Goal: Transaction & Acquisition: Obtain resource

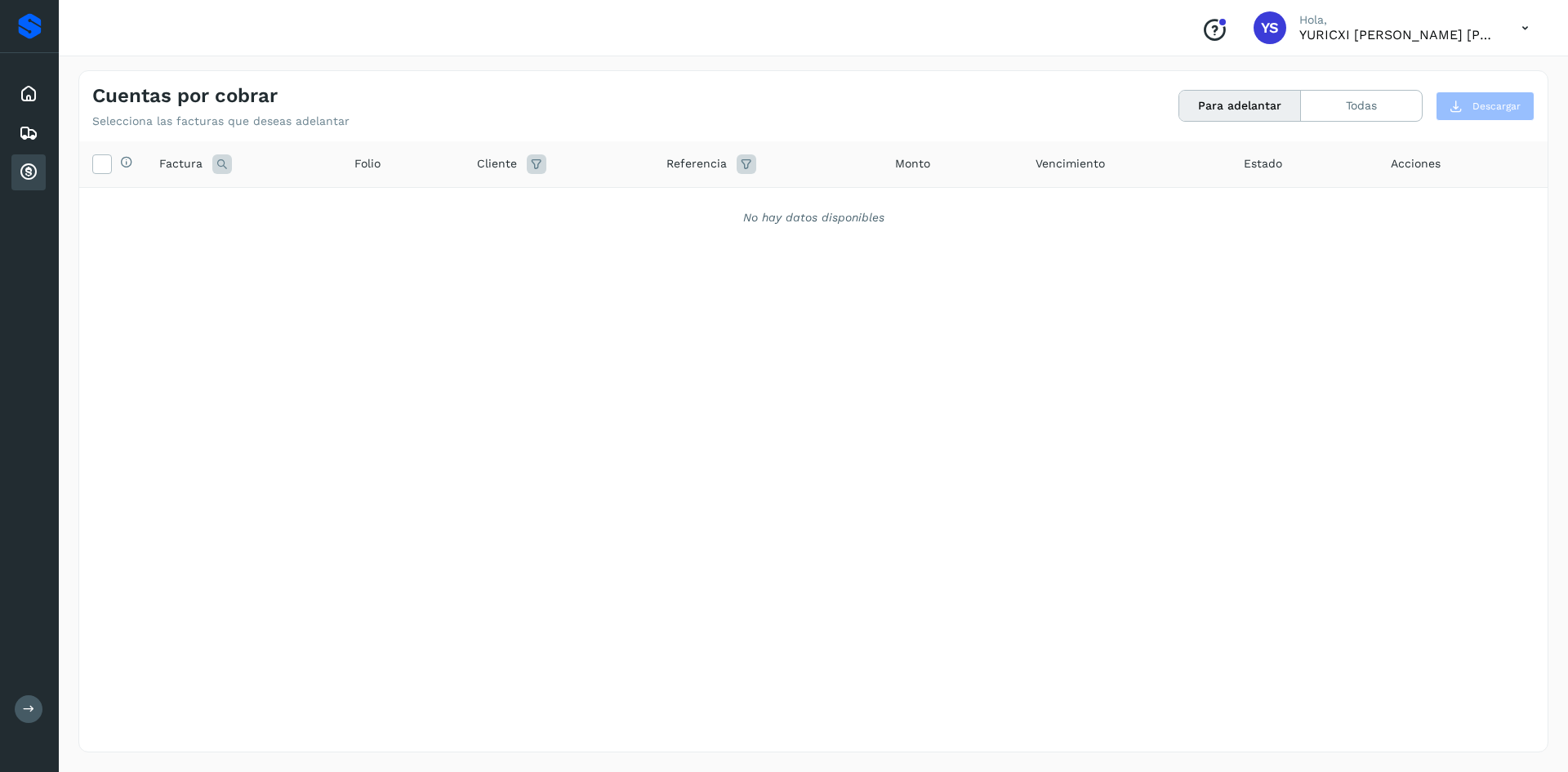
click at [46, 114] on div "Inicio Embarques Cuentas por cobrar" at bounding box center [29, 133] width 59 height 160
click at [13, 84] on div "Inicio" at bounding box center [28, 94] width 34 height 36
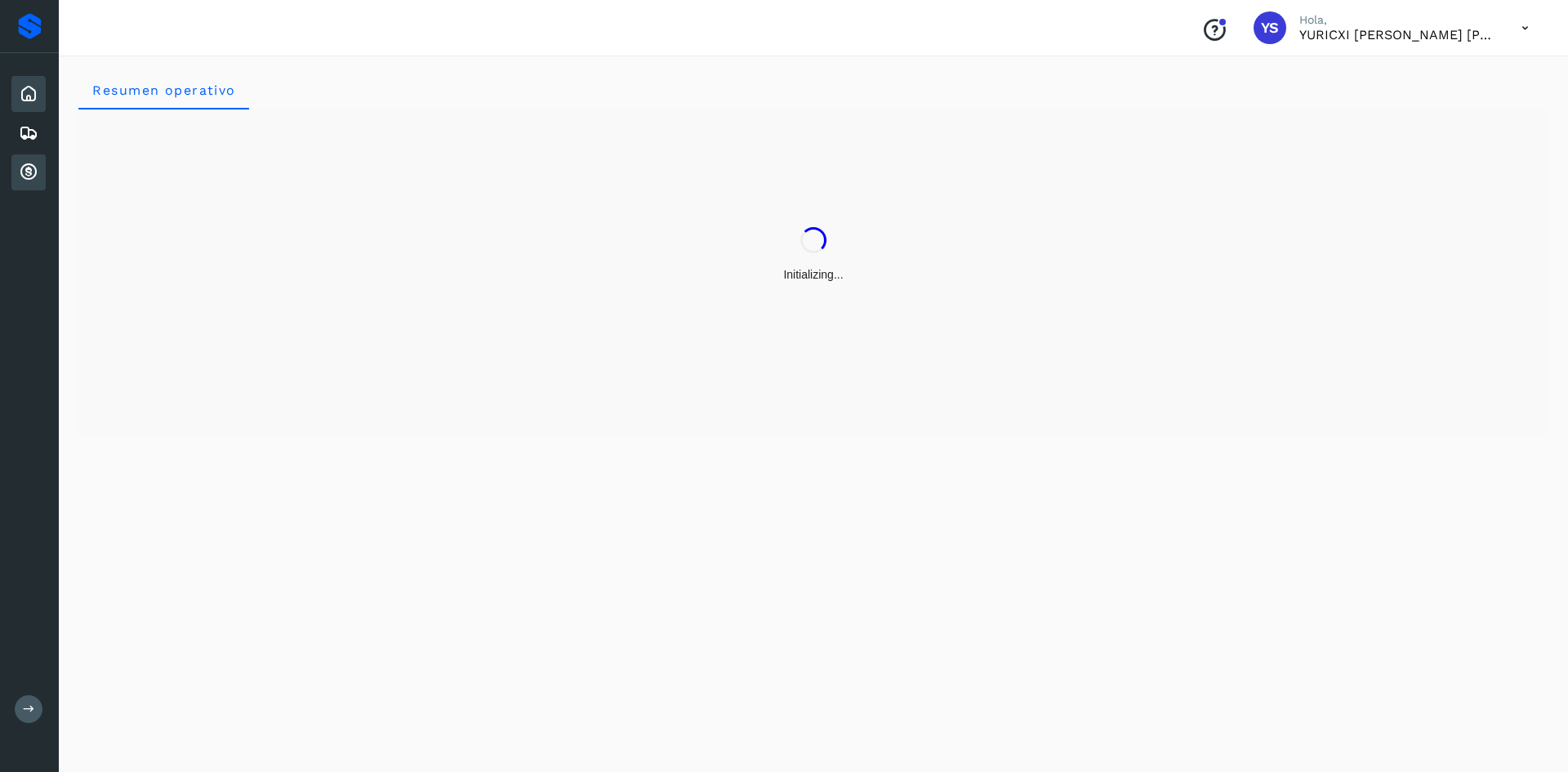
click at [34, 171] on icon at bounding box center [28, 172] width 20 height 20
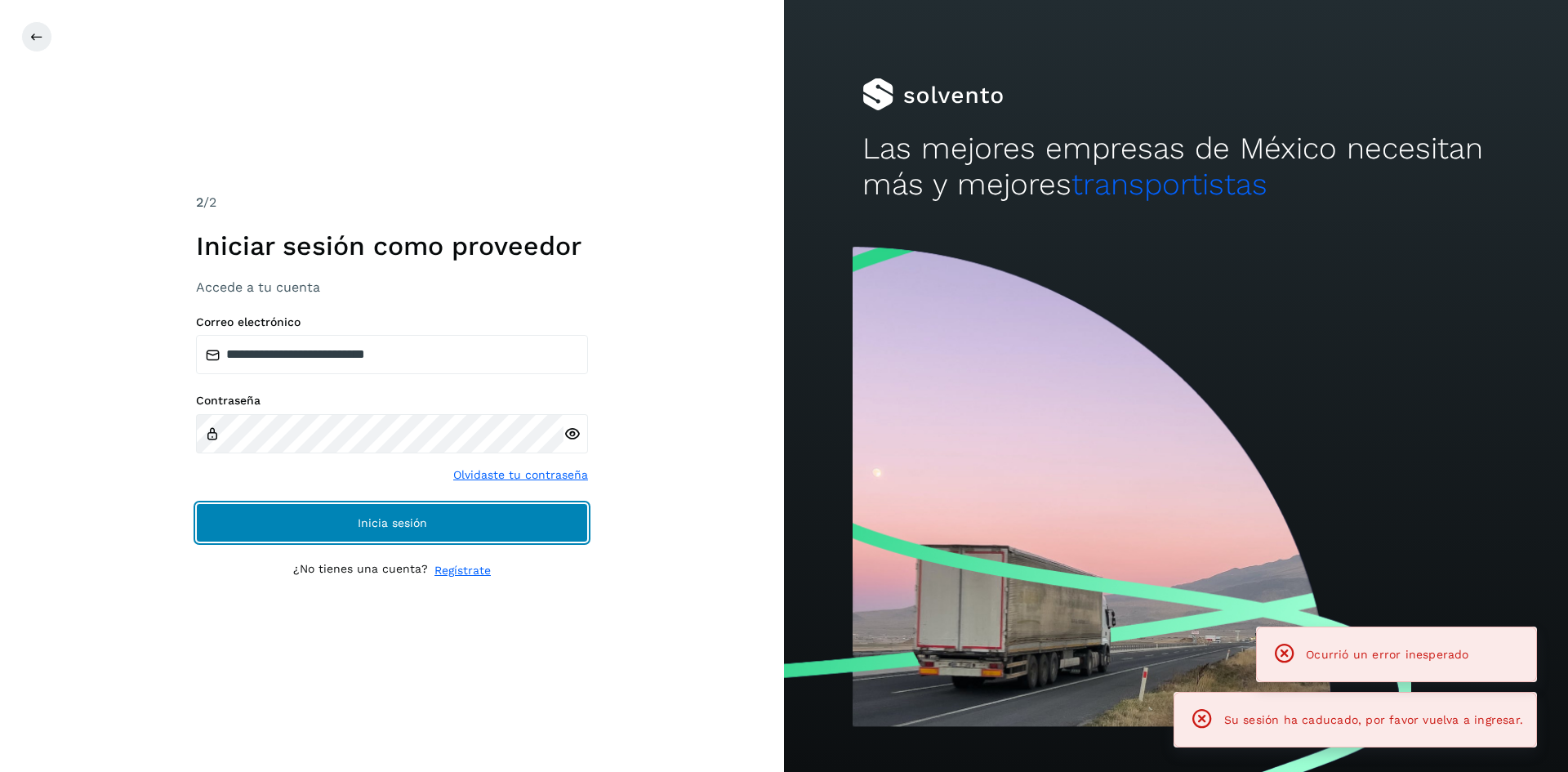
click at [444, 521] on button "Inicia sesión" at bounding box center [391, 522] width 392 height 39
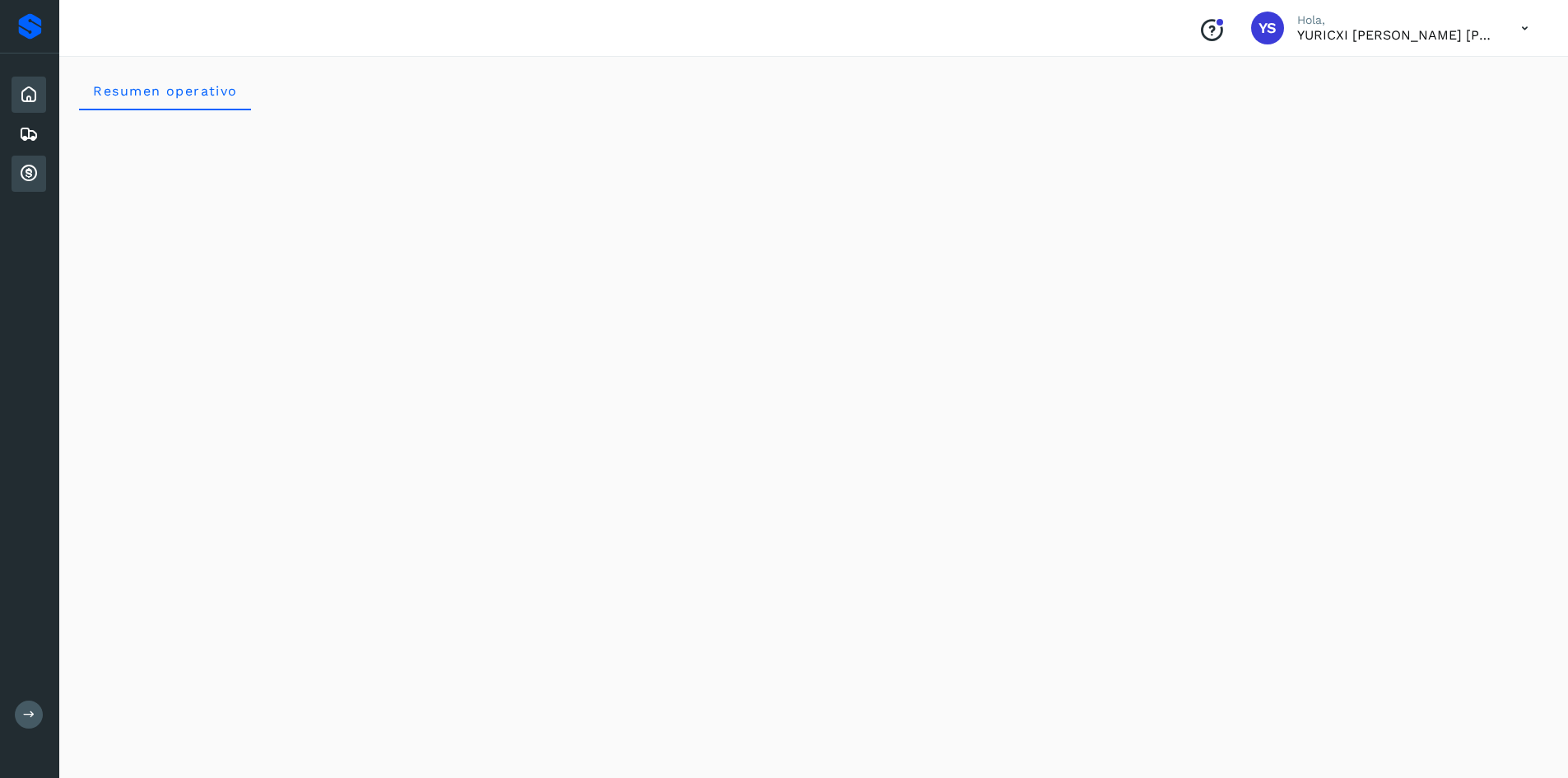
click at [22, 172] on icon at bounding box center [28, 174] width 20 height 20
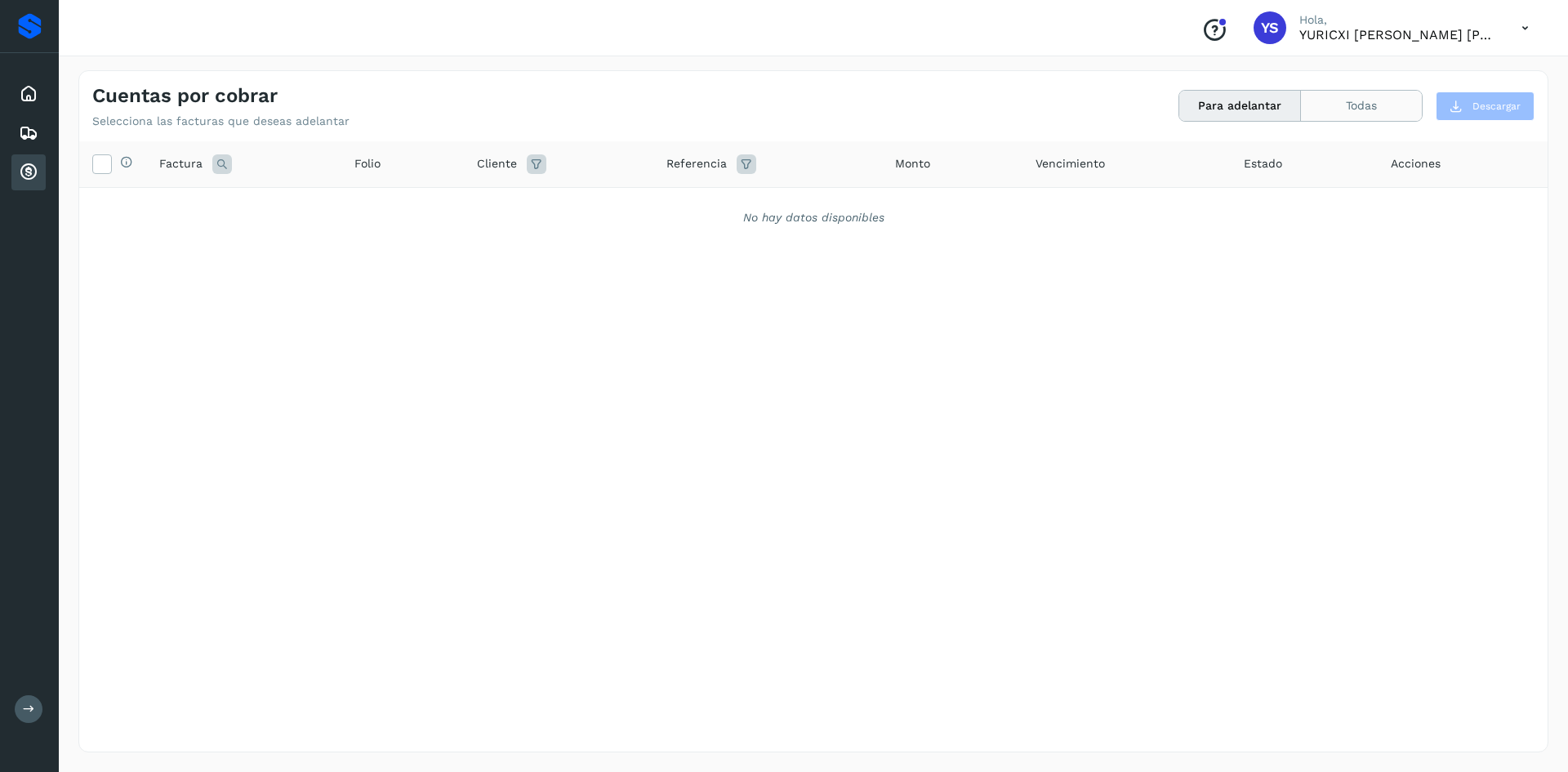
click at [1372, 113] on button "Todas" at bounding box center [1361, 105] width 121 height 30
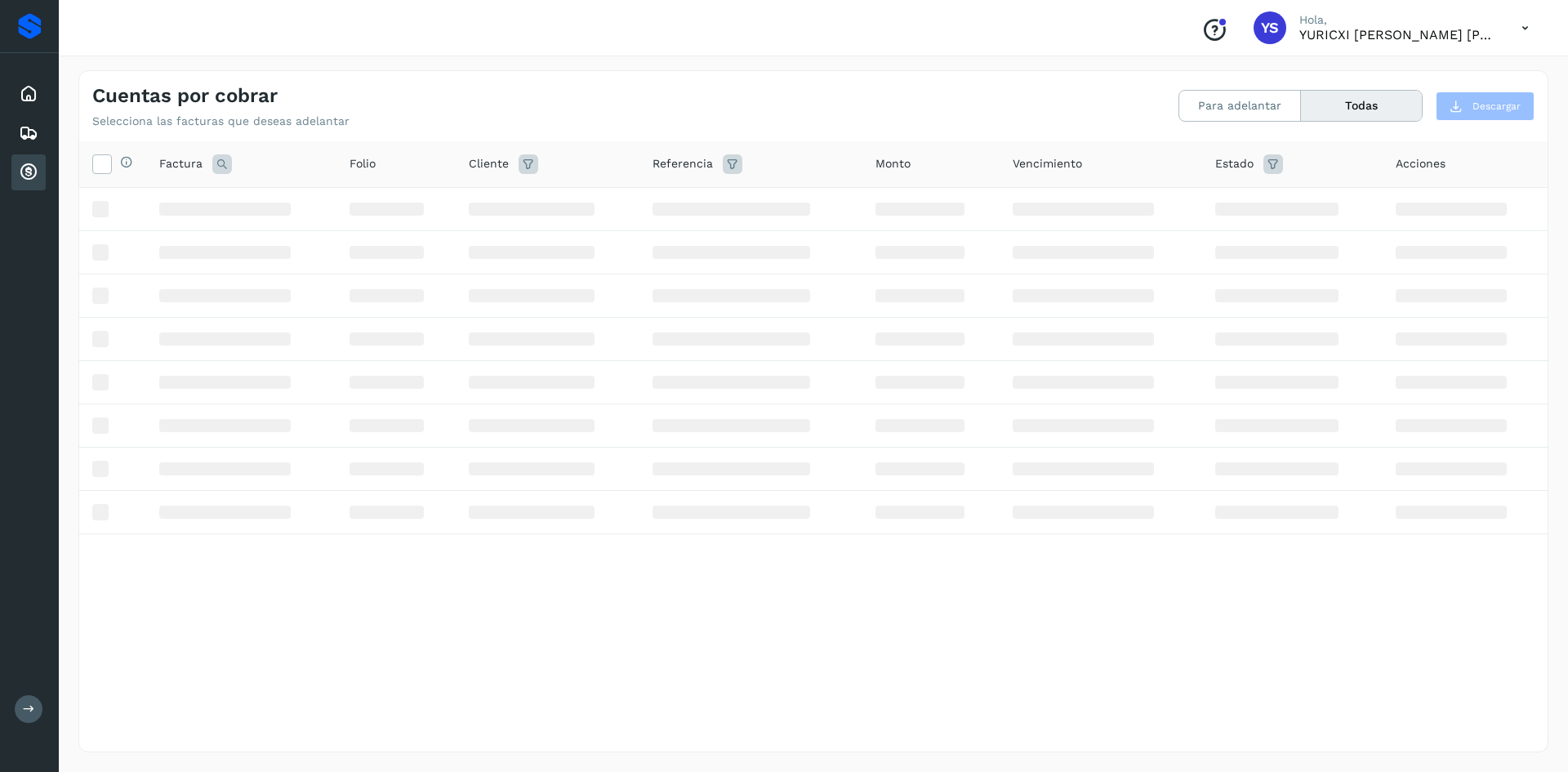
click at [1241, 126] on div "Cuentas por cobrar Selecciona las facturas que deseas adelantar Para adelantar …" at bounding box center [813, 99] width 1468 height 57
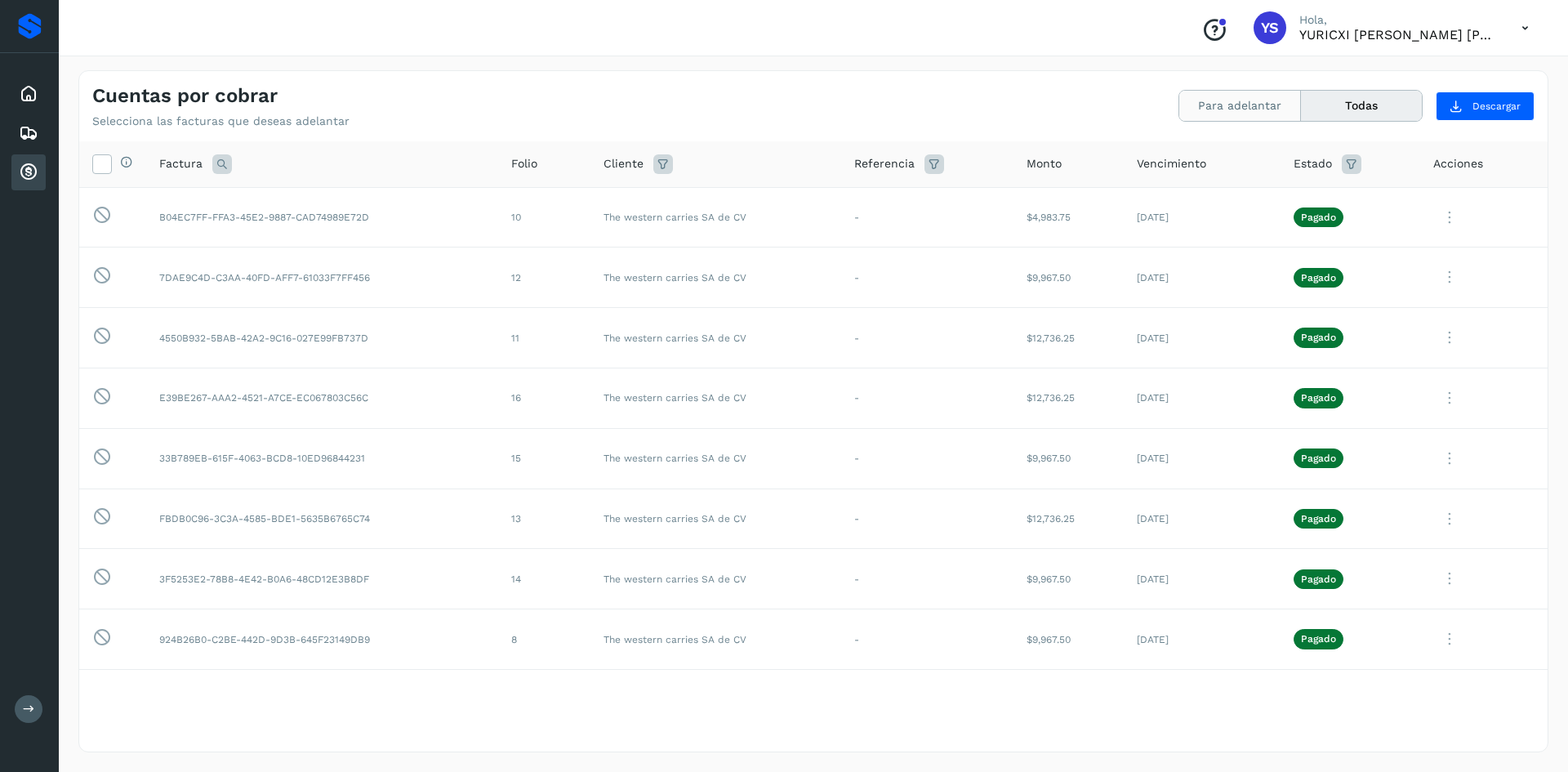
click at [1228, 106] on button "Para adelantar" at bounding box center [1239, 105] width 122 height 30
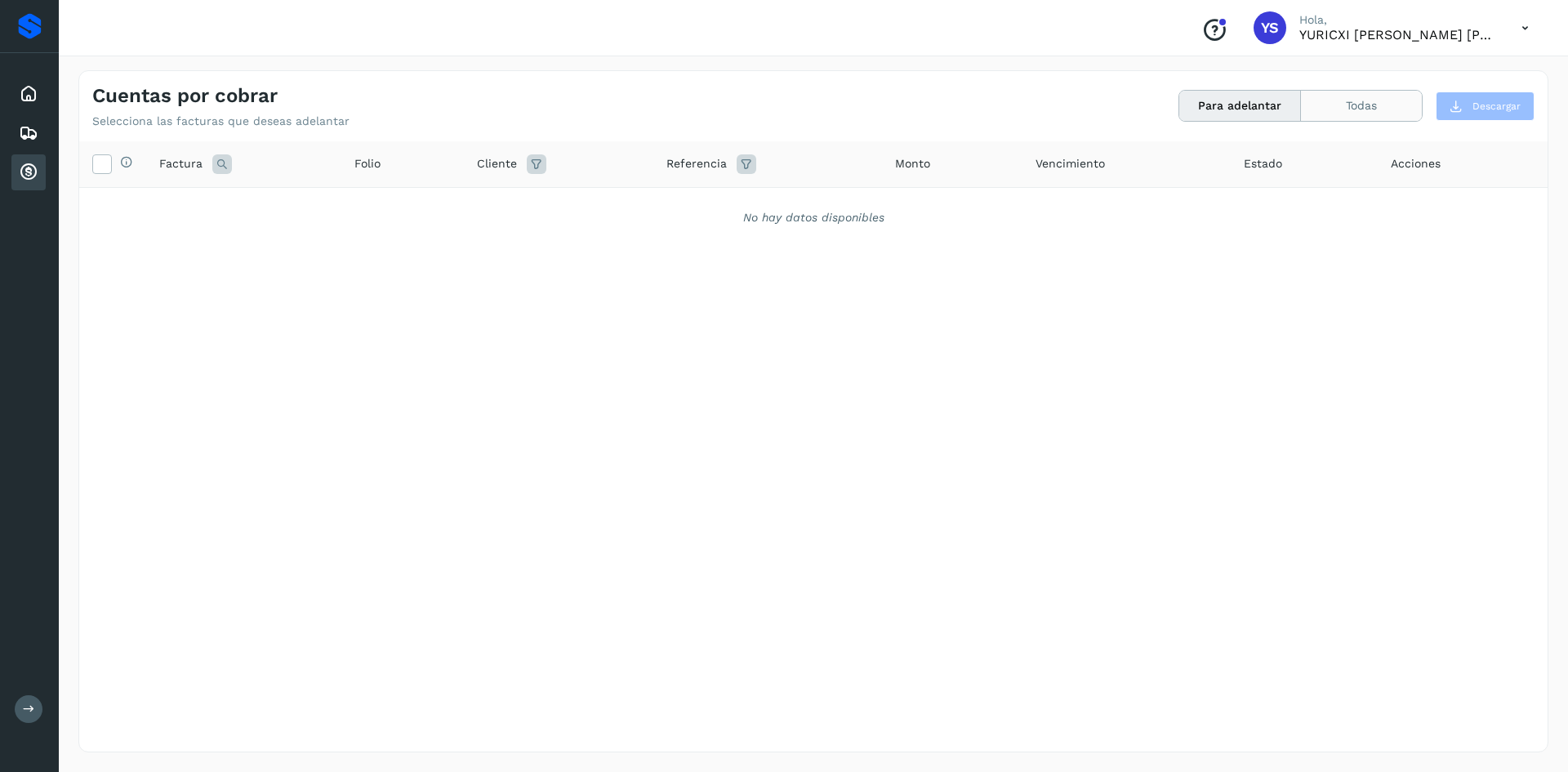
click at [1304, 111] on button "Todas" at bounding box center [1361, 105] width 121 height 30
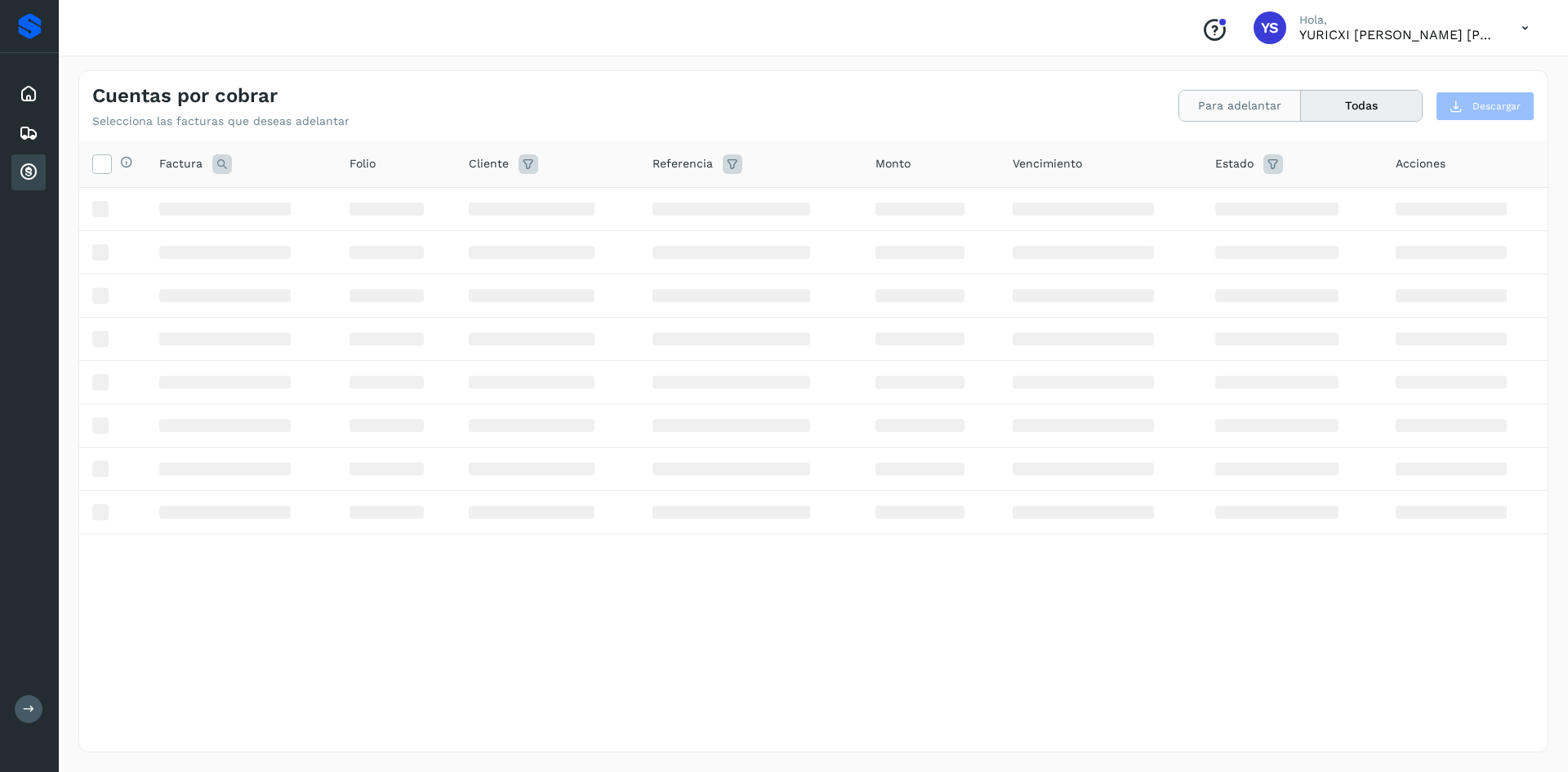
click at [1275, 107] on button "Para adelantar" at bounding box center [1239, 105] width 122 height 30
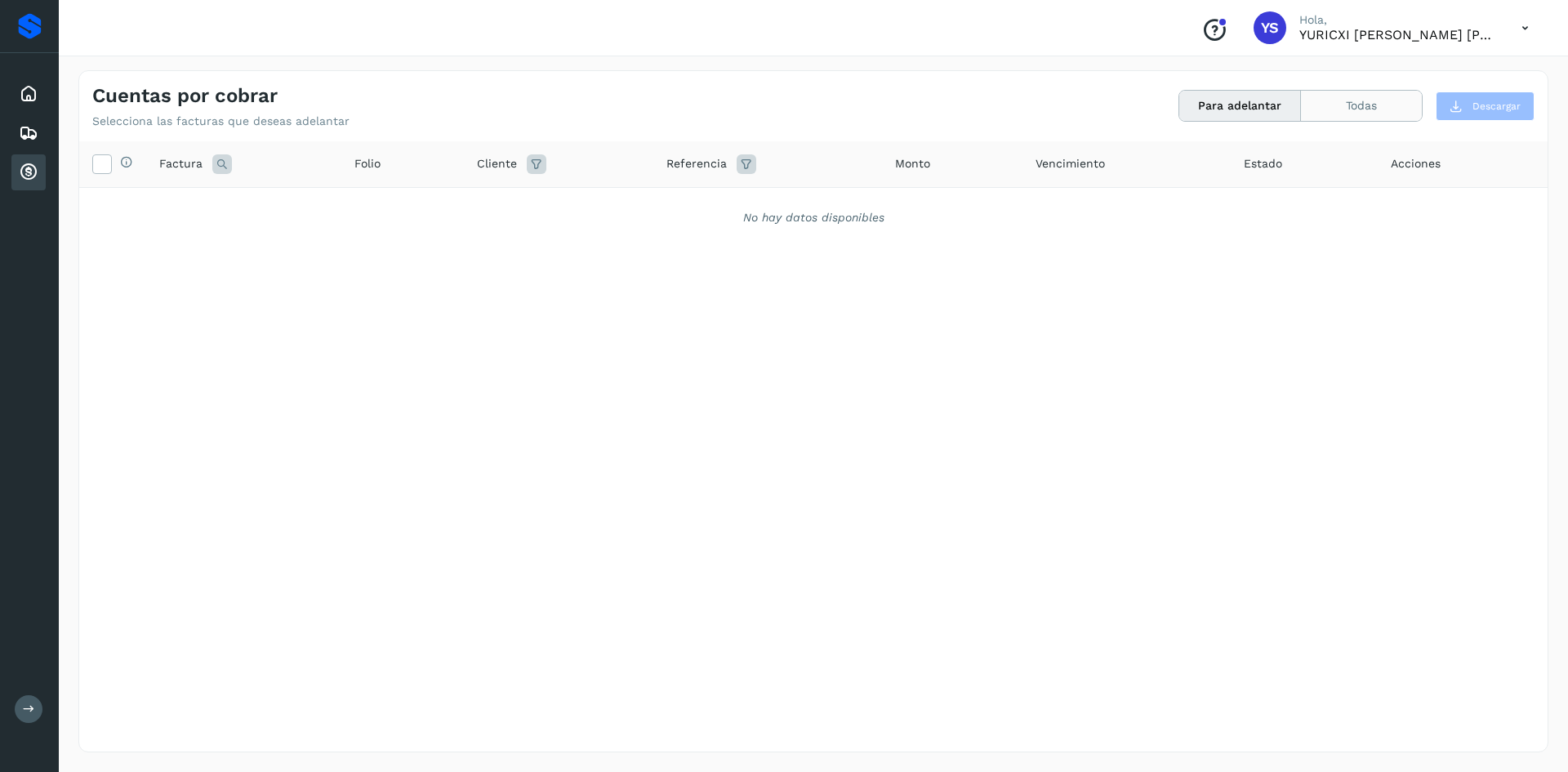
click at [1372, 99] on button "Todas" at bounding box center [1361, 105] width 121 height 30
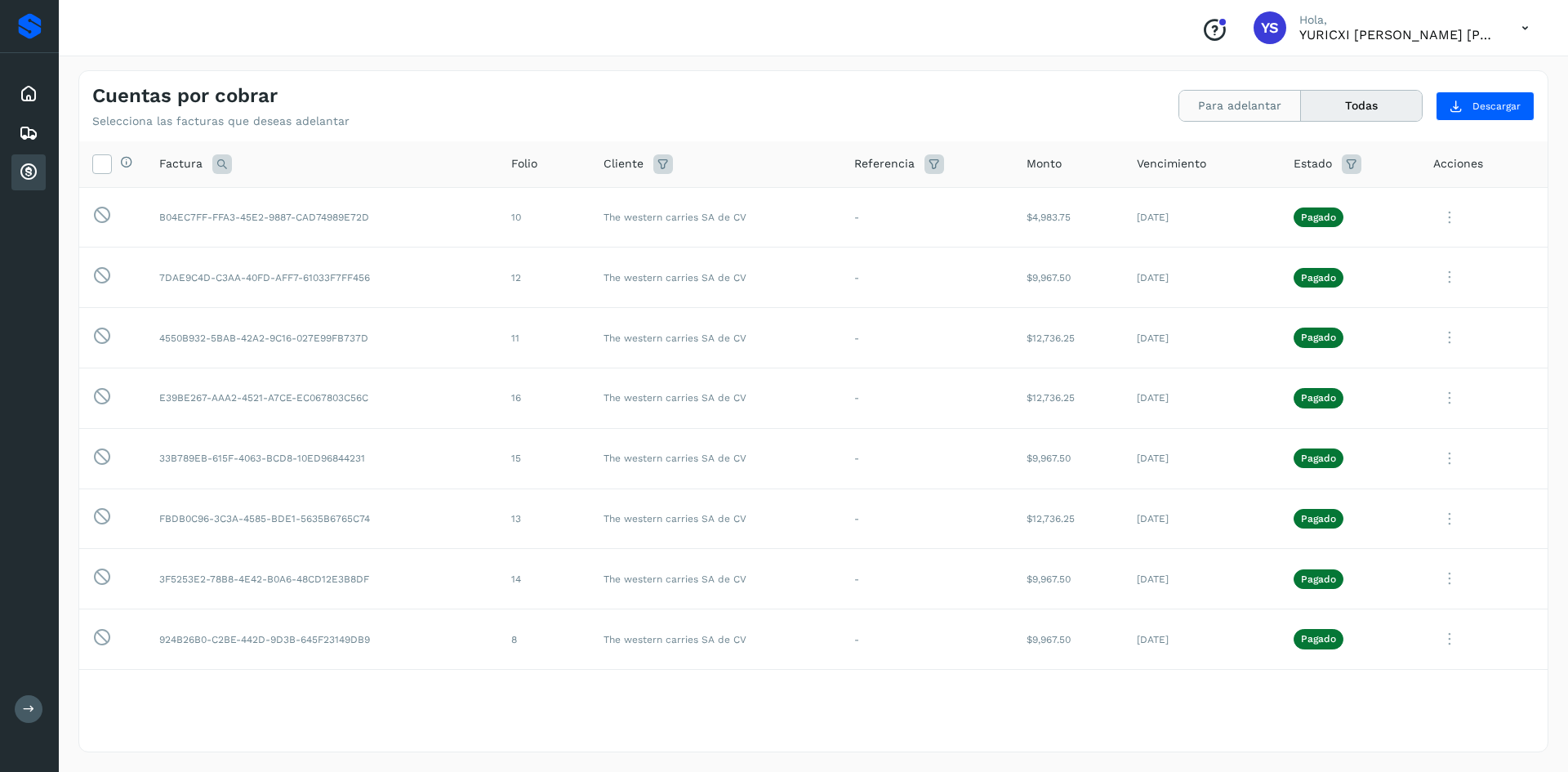
click at [1244, 102] on button "Para adelantar" at bounding box center [1239, 105] width 122 height 30
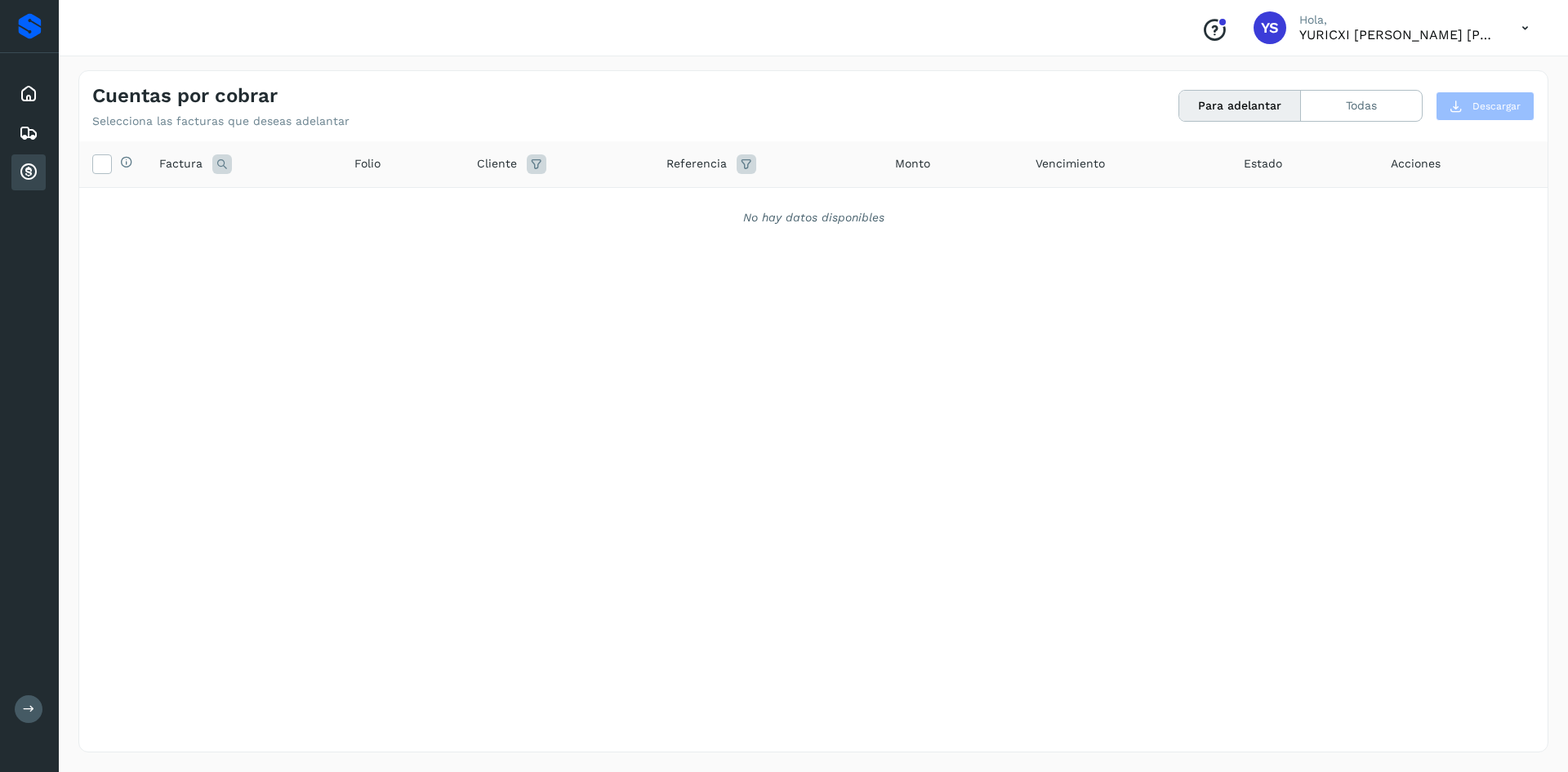
click at [899, 307] on div "Selecciona todas las facturas disponibles para adelanto Factura Folio Cliente R…" at bounding box center [813, 413] width 1468 height 543
click at [12, 96] on div "Inicio" at bounding box center [28, 94] width 34 height 36
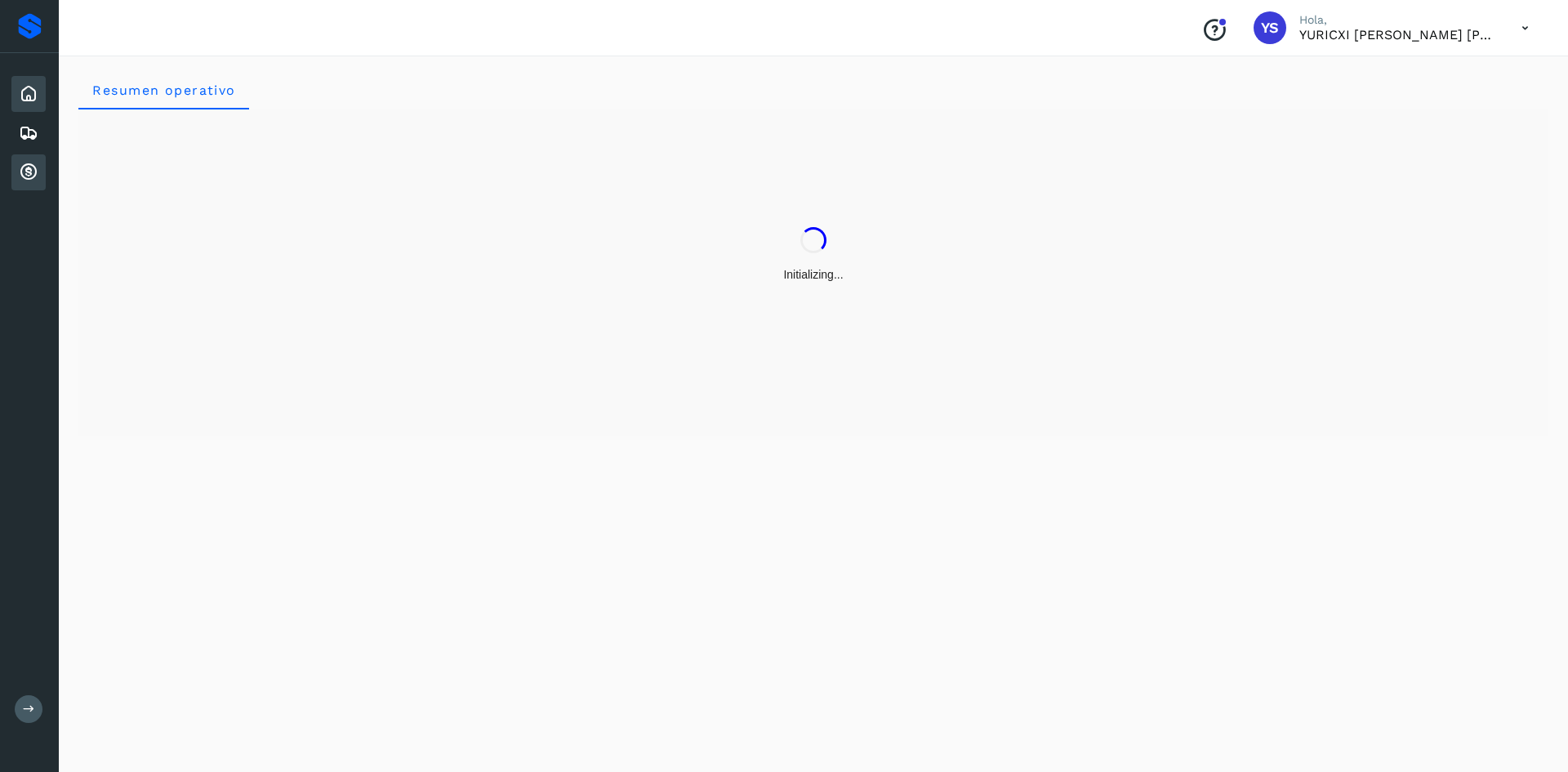
click at [41, 167] on div "Cuentas por cobrar" at bounding box center [28, 172] width 34 height 36
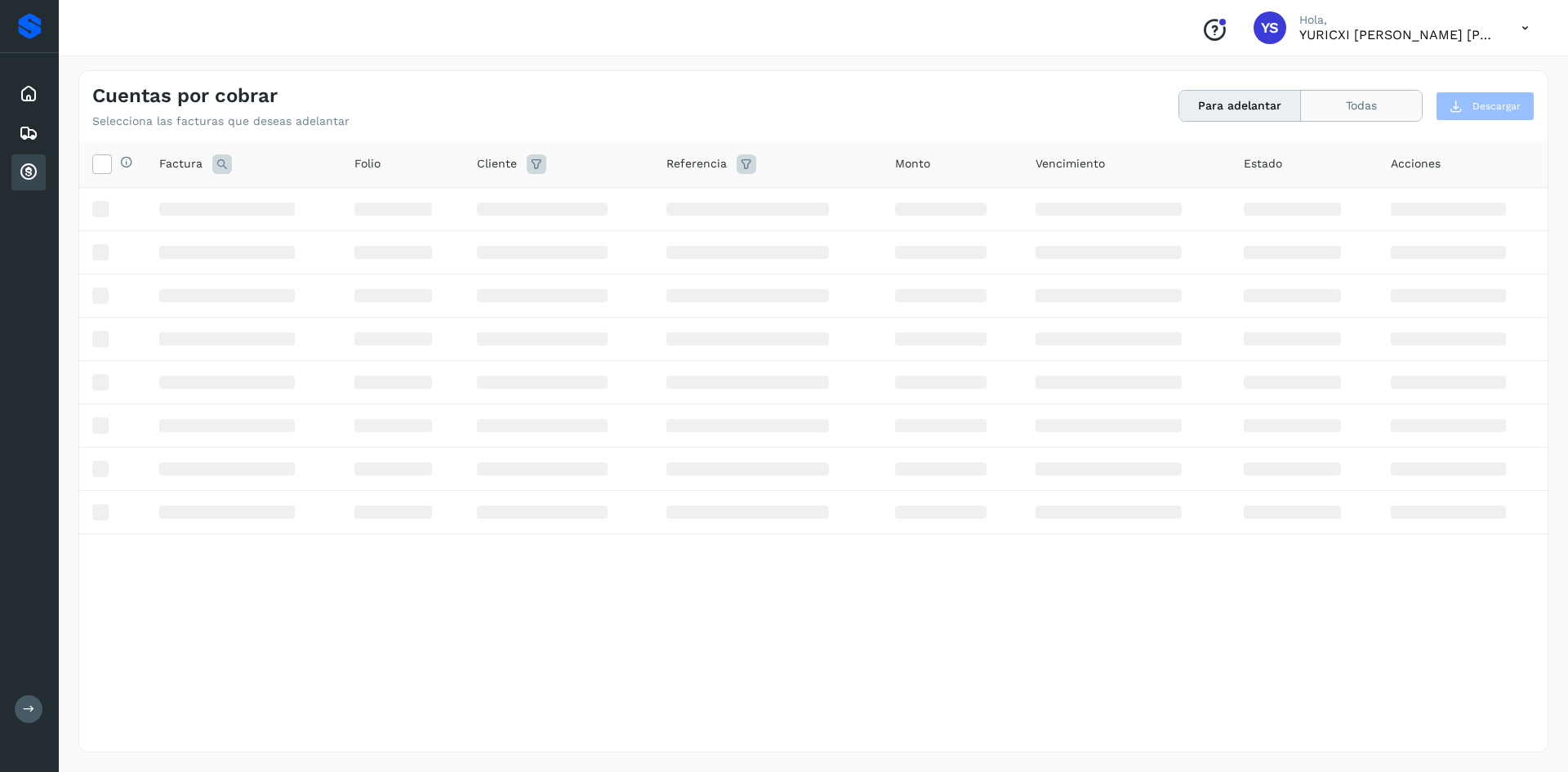
click at [1385, 98] on button "Todas" at bounding box center [1361, 105] width 121 height 30
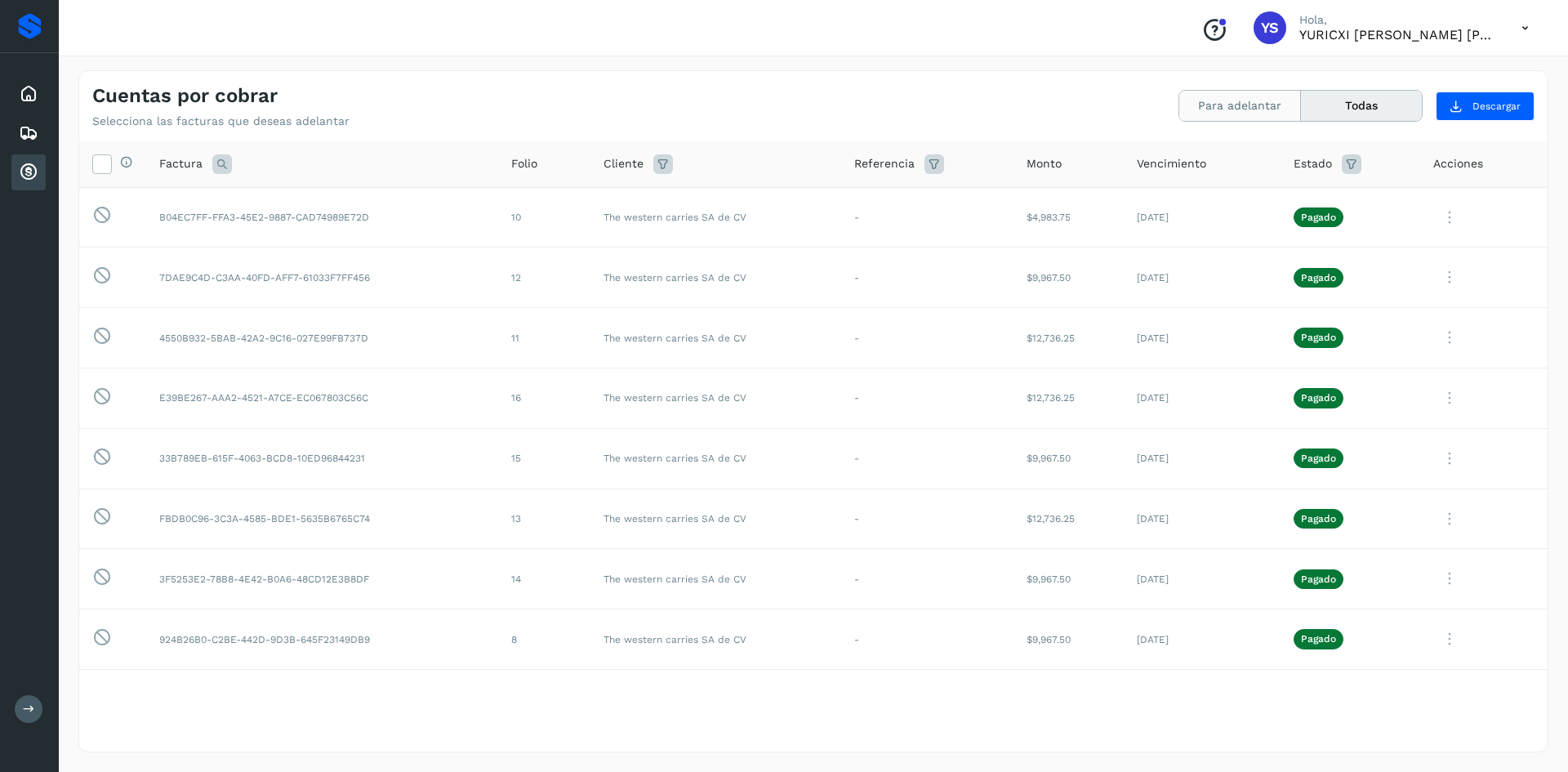
click at [1210, 94] on button "Para adelantar" at bounding box center [1239, 105] width 122 height 30
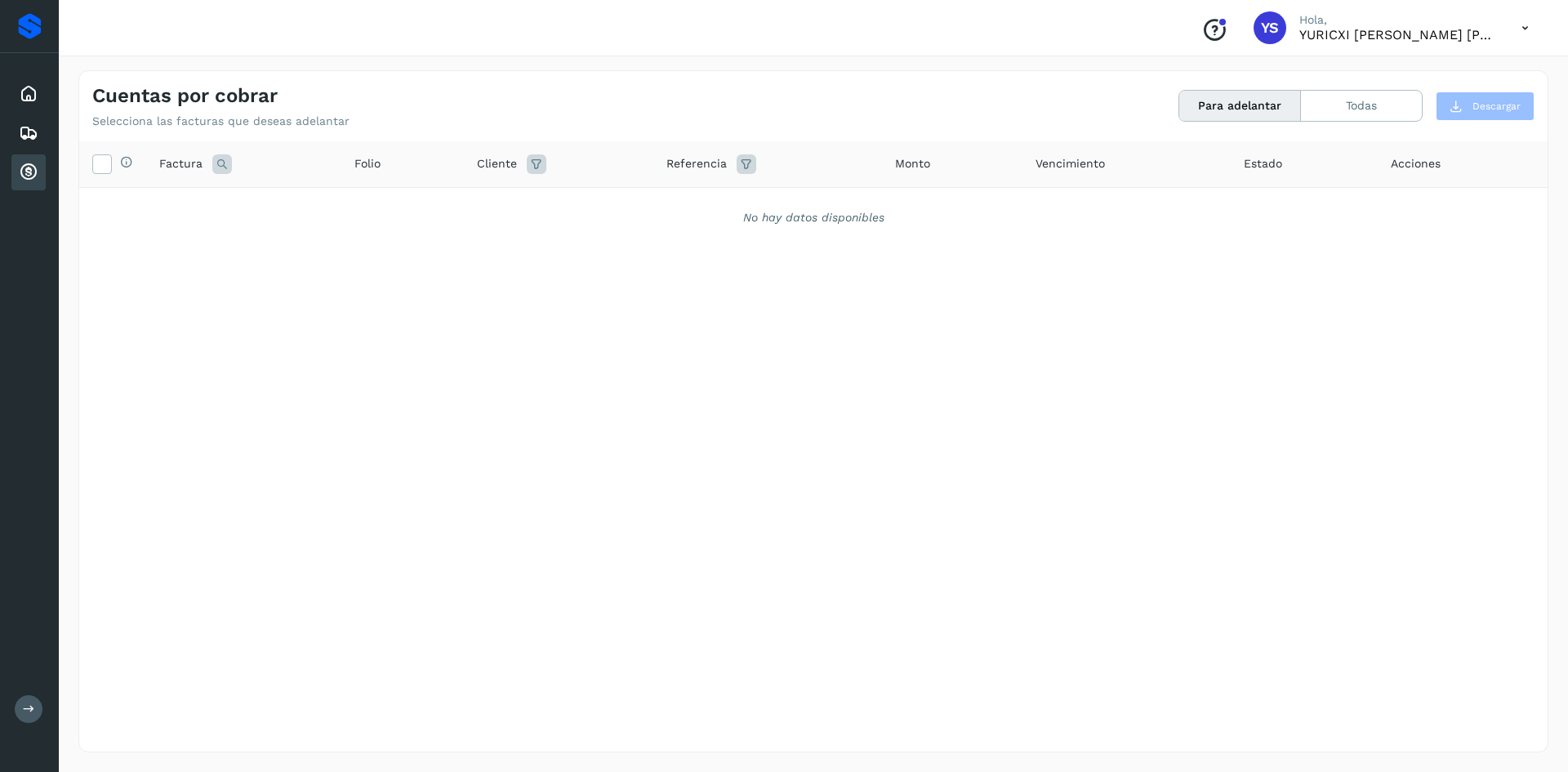
click at [1013, 448] on div "Selecciona todas las facturas disponibles para adelanto Factura Folio Cliente R…" at bounding box center [813, 413] width 1468 height 543
click at [1376, 111] on button "Todas" at bounding box center [1361, 105] width 121 height 30
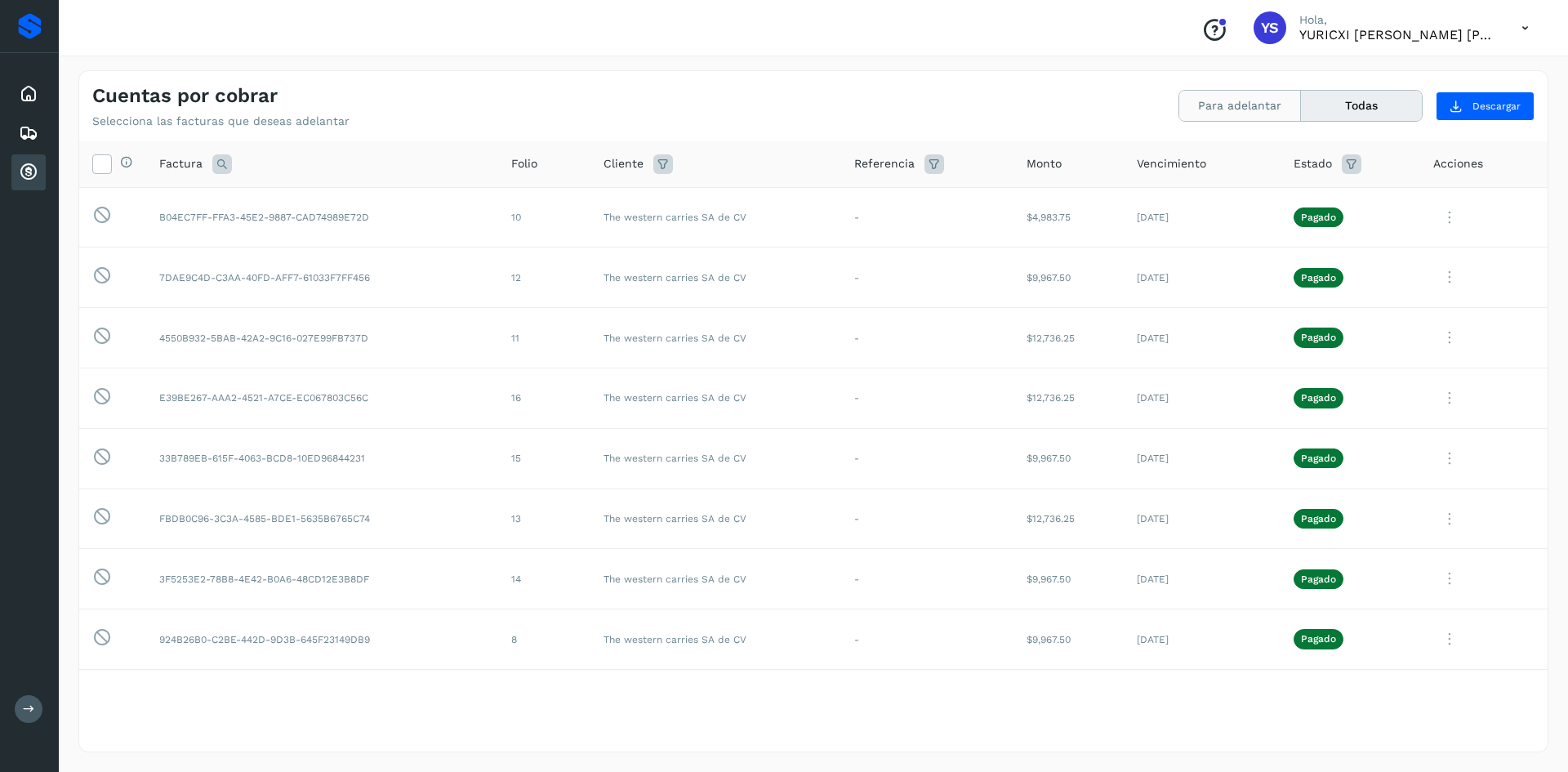
click at [1232, 103] on button "Para adelantar" at bounding box center [1239, 105] width 122 height 30
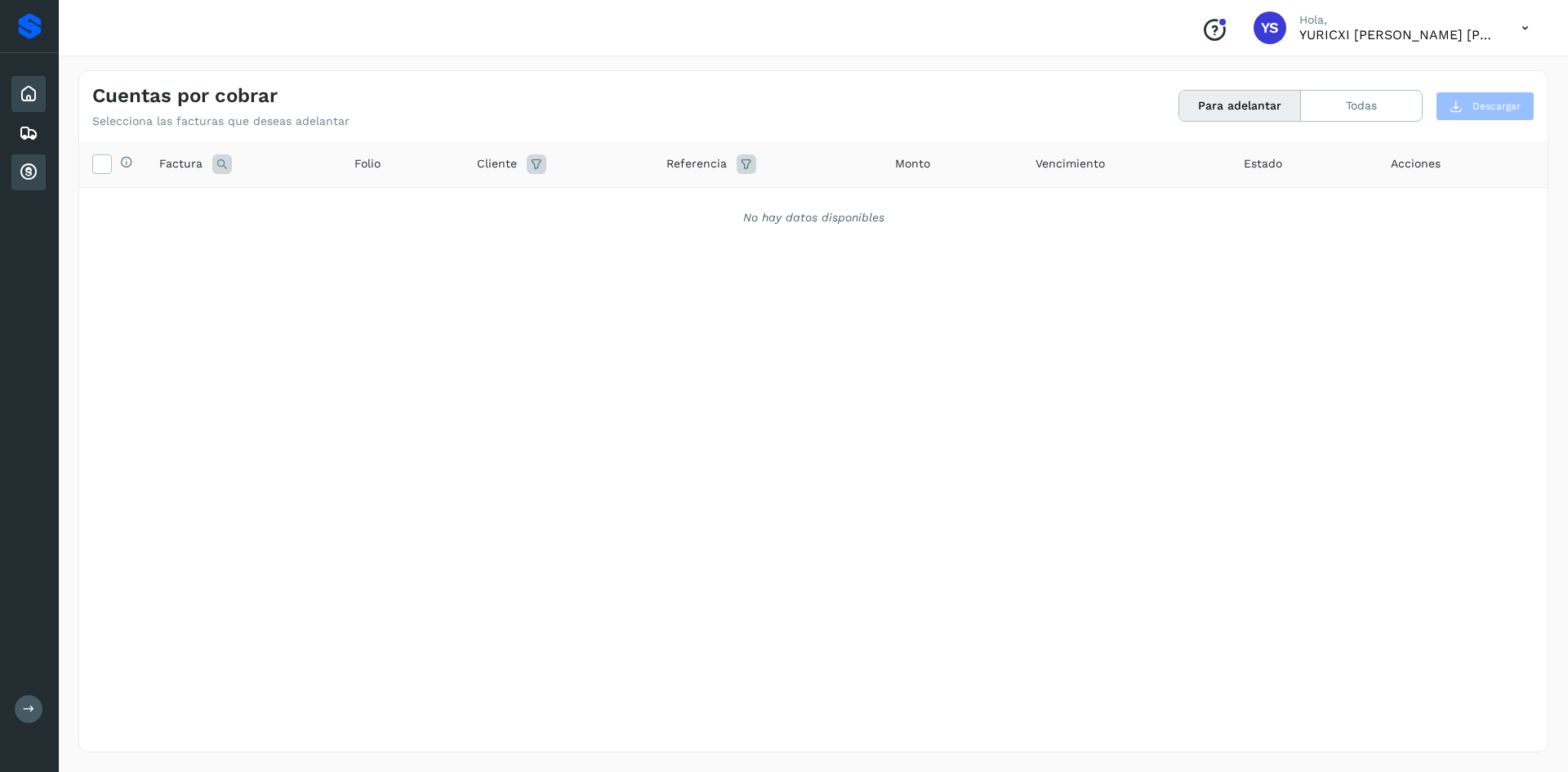
click at [20, 99] on icon at bounding box center [28, 93] width 20 height 20
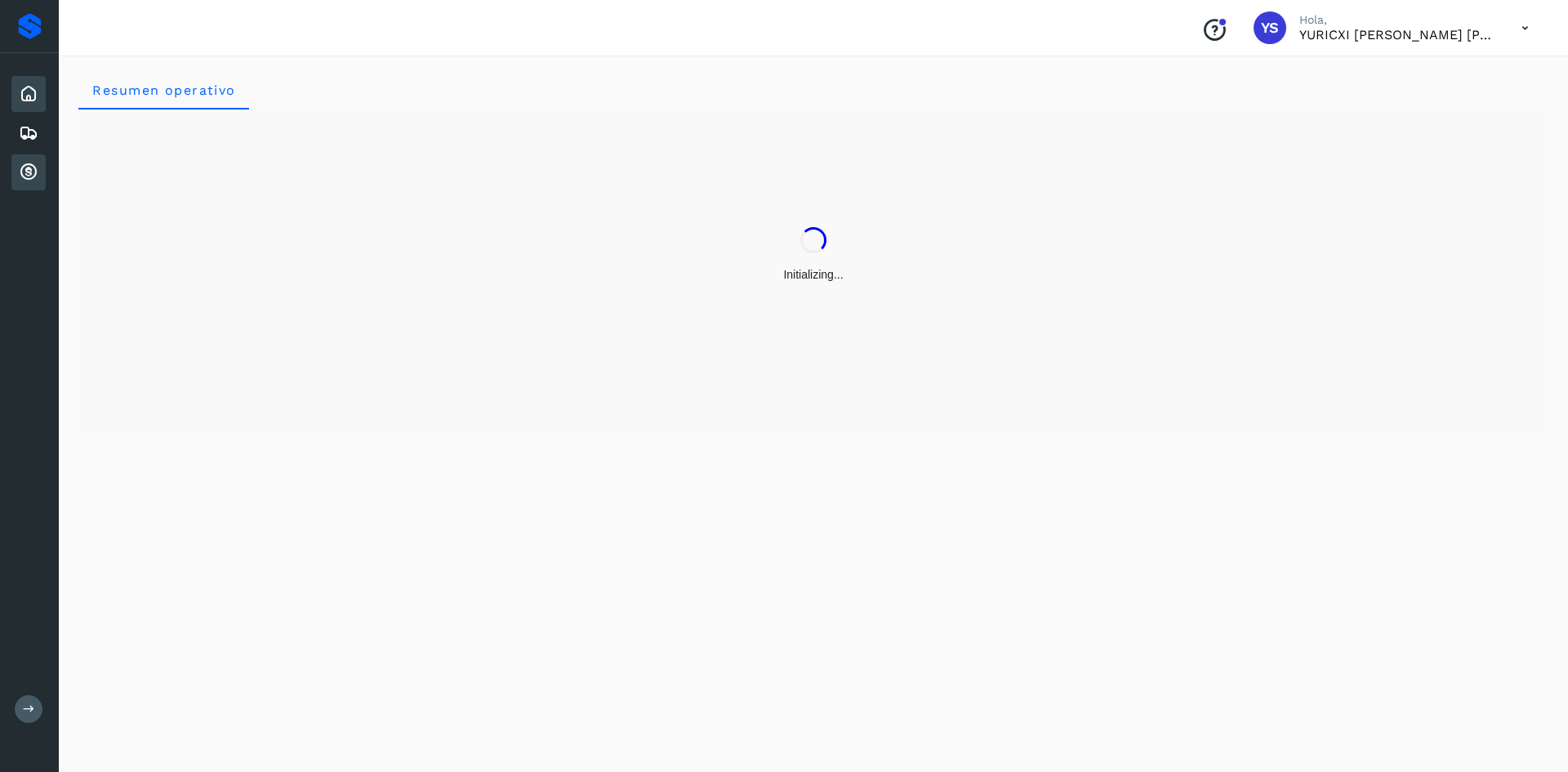
click at [23, 173] on icon at bounding box center [28, 172] width 20 height 20
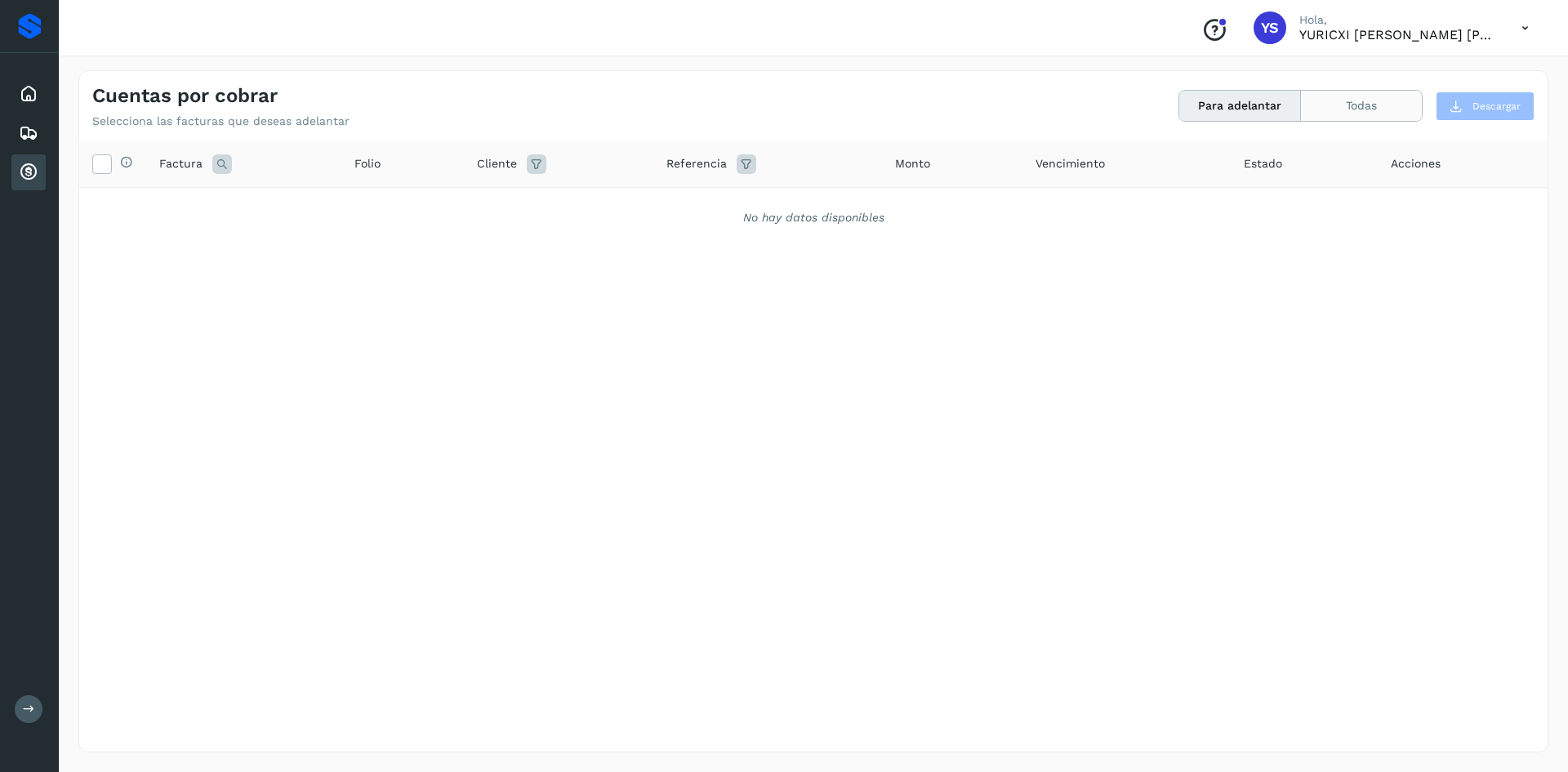
click at [1388, 90] on button "Todas" at bounding box center [1361, 105] width 121 height 30
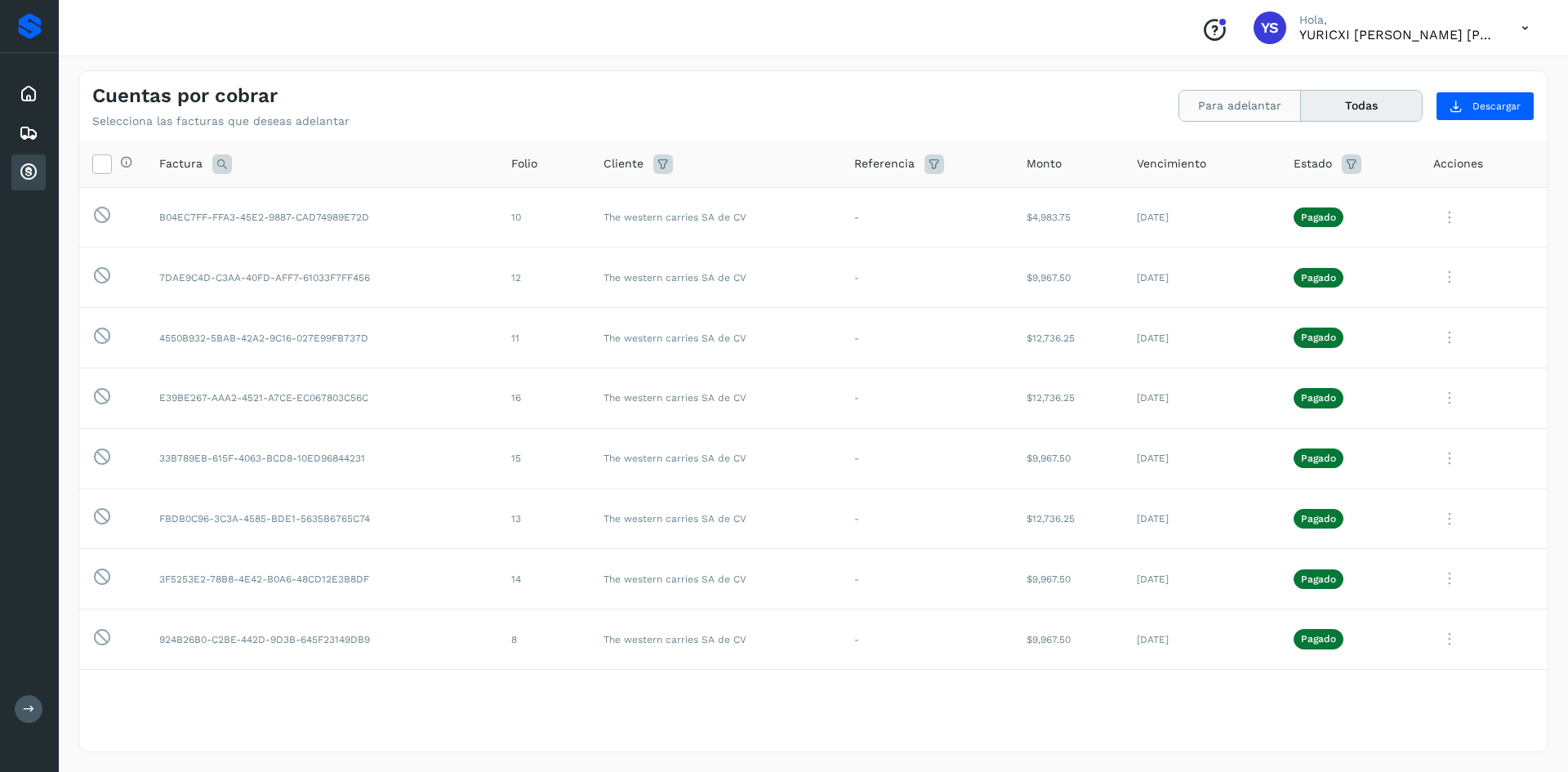
click at [1249, 110] on button "Para adelantar" at bounding box center [1239, 105] width 122 height 30
